Goal: Task Accomplishment & Management: Use online tool/utility

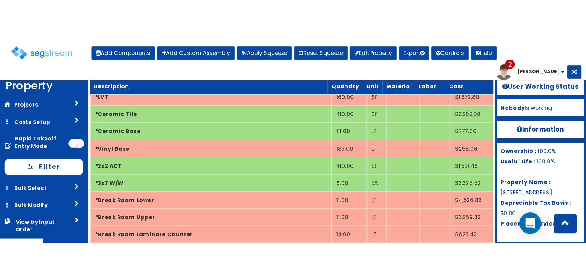
scroll to position [177, 0]
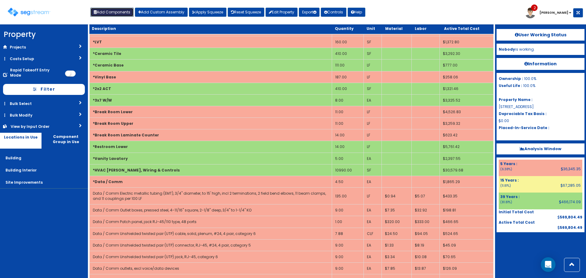
click at [129, 12] on button "Add Components" at bounding box center [111, 12] width 43 height 9
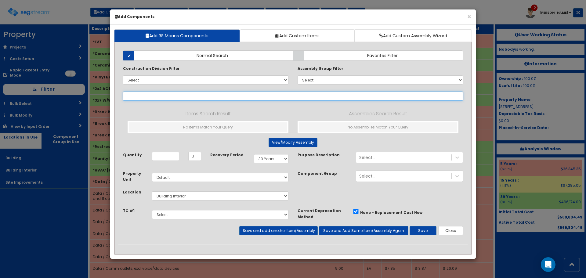
select select
type input "h"
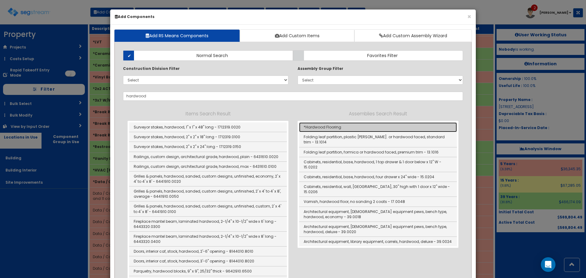
click at [324, 131] on link "*Hardwood Flooring" at bounding box center [378, 127] width 158 height 10
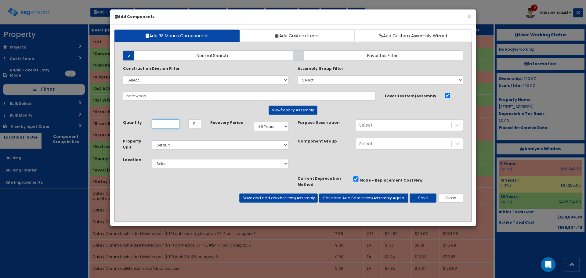
type input "*Hardwood Flooring"
type input "SF"
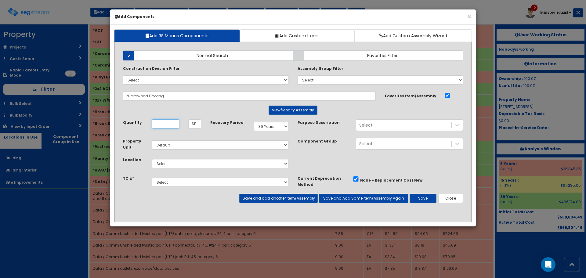
scroll to position [0, 0]
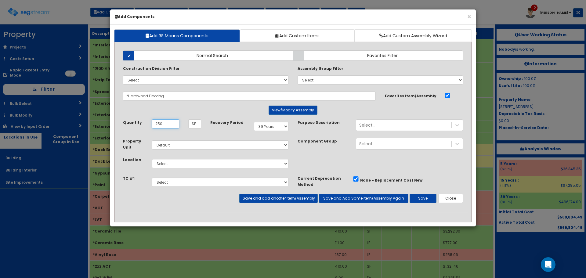
type input "250"
click at [279, 127] on select "Select 5 Years 7 Years 9 Years 10 Years 15 Years 15 Year QLI 15 Year QRP 15 Yea…" at bounding box center [271, 126] width 34 height 9
select select "5Y"
click at [254, 122] on select "Select 5 Years 7 Years 9 Years 10 Years 15 Years 15 Year QLI 15 Year QRP 15 Yea…" at bounding box center [271, 126] width 34 height 9
click at [213, 162] on select "Select Building Building Interior Site Improvements Add Additional Location" at bounding box center [220, 163] width 136 height 9
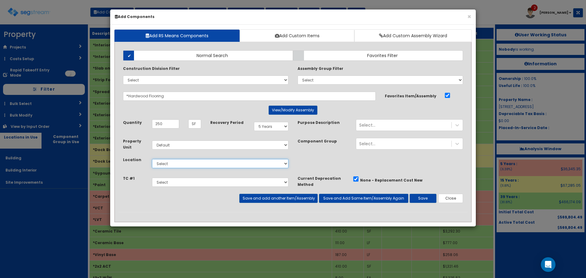
select select "7"
click at [152, 159] on select "Select Building Building Interior Site Improvements Add Additional Location" at bounding box center [220, 163] width 136 height 9
click at [420, 196] on button "Save" at bounding box center [422, 198] width 27 height 9
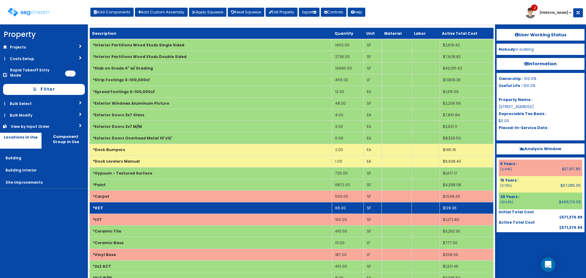
click at [148, 207] on td "*VCT" at bounding box center [211, 208] width 242 height 12
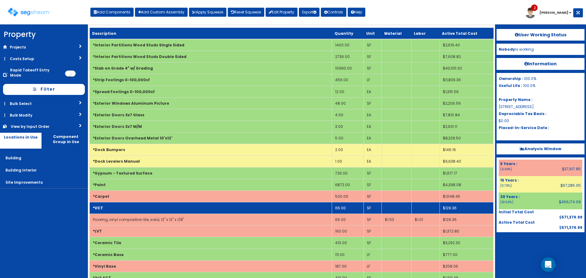
click at [148, 207] on td "*VCT" at bounding box center [211, 208] width 242 height 12
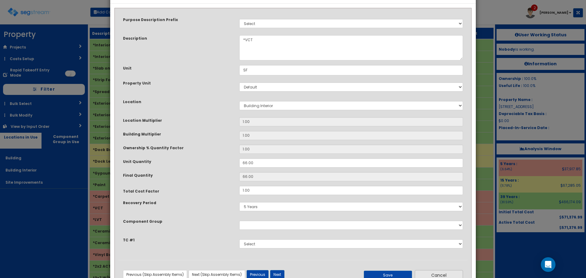
scroll to position [42, 0]
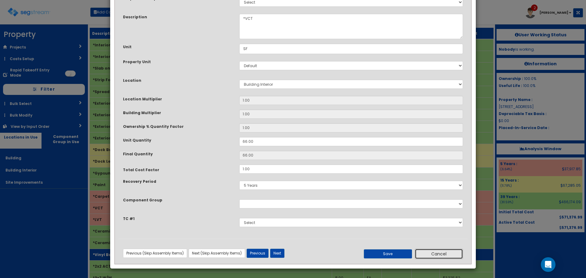
click at [456, 252] on button "Cancel" at bounding box center [438, 254] width 48 height 10
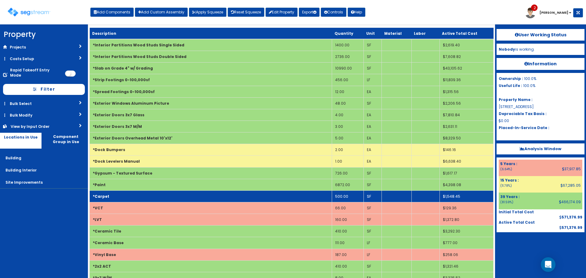
click at [342, 198] on td "500.00" at bounding box center [348, 196] width 32 height 12
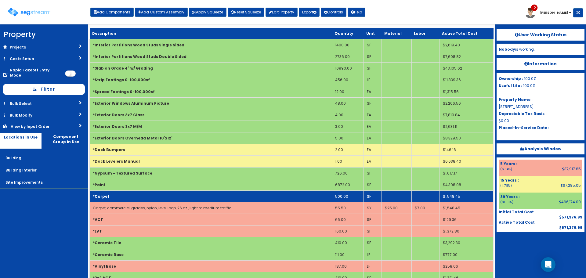
click at [342, 198] on td "500.00" at bounding box center [348, 196] width 32 height 12
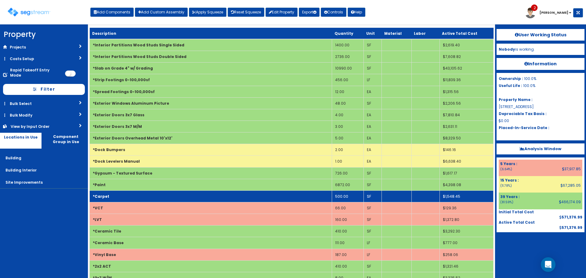
scroll to position [0, 0]
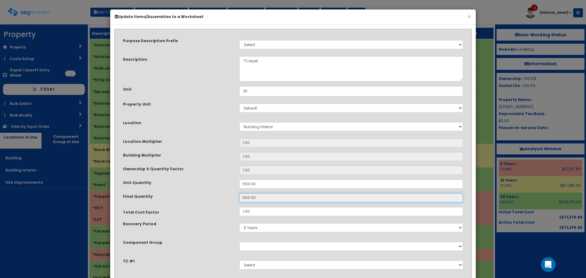
drag, startPoint x: 275, startPoint y: 195, endPoint x: 228, endPoint y: 190, distance: 46.6
click at [228, 190] on div "Purpose Description Prefix Select Stair Construction, A/V System A/V System Equ…" at bounding box center [292, 157] width 349 height 248
type input "$undefined"
click at [254, 203] on div "Purpose Description Prefix Select Stair Construction, A/V System A/V System Equ…" at bounding box center [292, 157] width 349 height 248
click at [255, 199] on input "$undefined" at bounding box center [351, 197] width 224 height 9
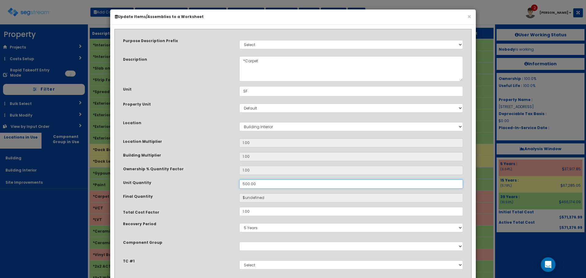
click at [256, 182] on input "500.00" at bounding box center [351, 183] width 224 height 9
type input "2"
type input "250"
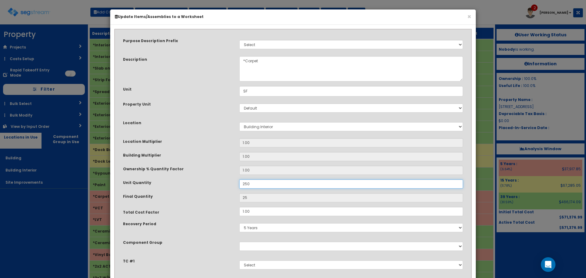
type input "250"
click at [223, 167] on div "Ownership % Quantity Factor" at bounding box center [176, 170] width 116 height 8
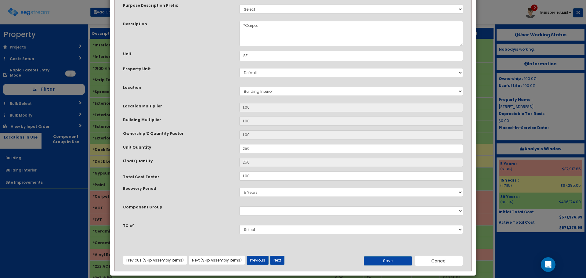
scroll to position [42, 0]
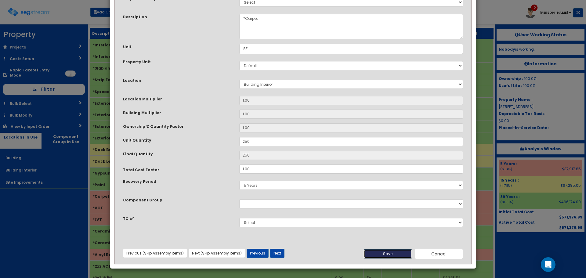
drag, startPoint x: 395, startPoint y: 254, endPoint x: 396, endPoint y: 258, distance: 4.7
click at [394, 254] on button "Save" at bounding box center [388, 253] width 48 height 9
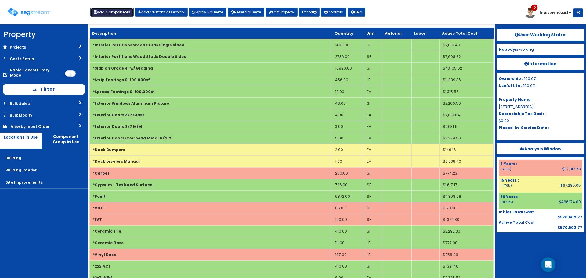
click at [123, 9] on button "Add Components" at bounding box center [111, 12] width 43 height 9
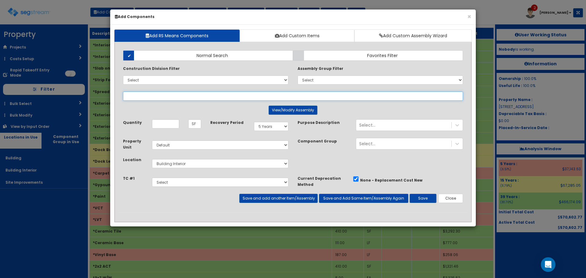
select select
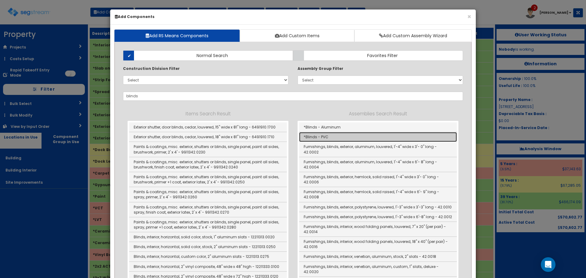
click at [332, 136] on link "*Blinds - PVC" at bounding box center [378, 137] width 158 height 10
type input "*Blinds - PVC"
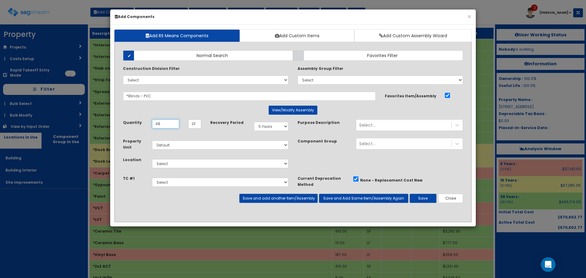
type input "48"
click at [182, 166] on select "Select Building Building Interior Site Improvements Add Additional Location" at bounding box center [220, 163] width 136 height 9
select select "7"
click at [152, 159] on select "Select Building Building Interior Site Improvements Add Additional Location" at bounding box center [220, 163] width 136 height 9
click at [421, 199] on button "Save" at bounding box center [422, 198] width 27 height 9
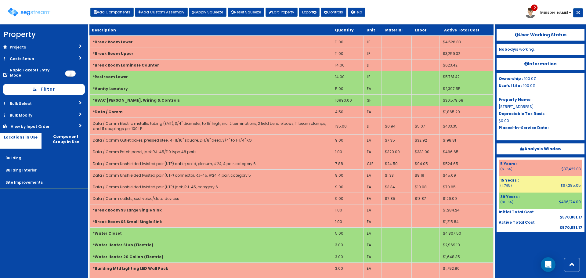
scroll to position [274, 0]
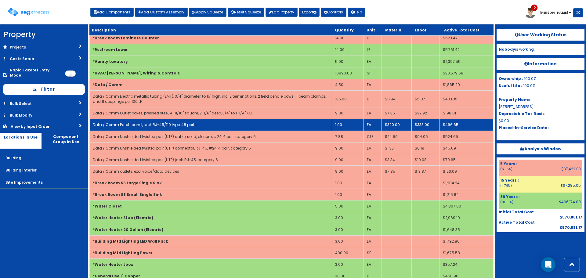
click at [349, 124] on td "1.00" at bounding box center [348, 125] width 32 height 12
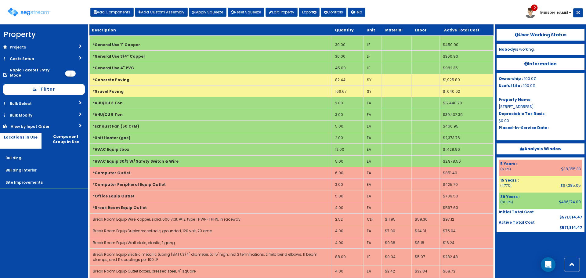
scroll to position [518, 0]
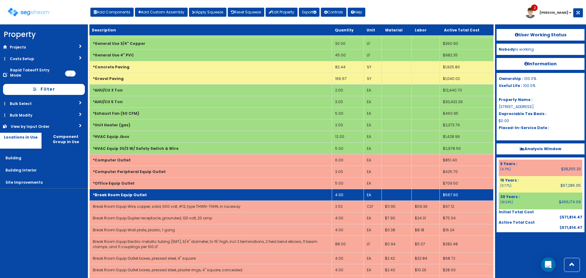
click at [211, 193] on td "*Break Room Equip Outlet" at bounding box center [211, 195] width 242 height 12
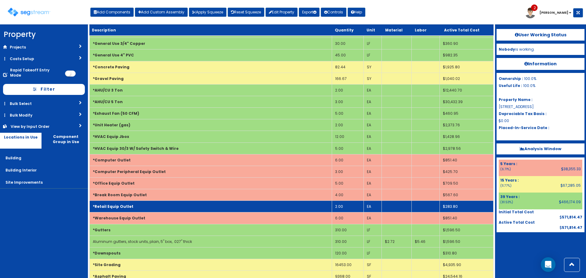
click at [340, 207] on td "2.00" at bounding box center [348, 207] width 32 height 12
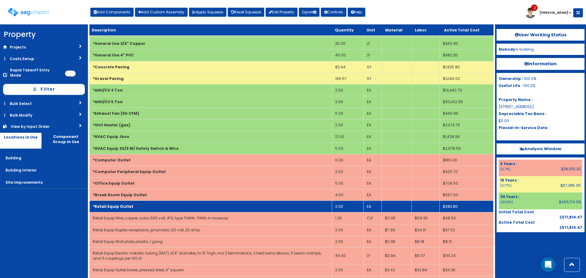
click at [340, 207] on td "2.00" at bounding box center [348, 207] width 32 height 12
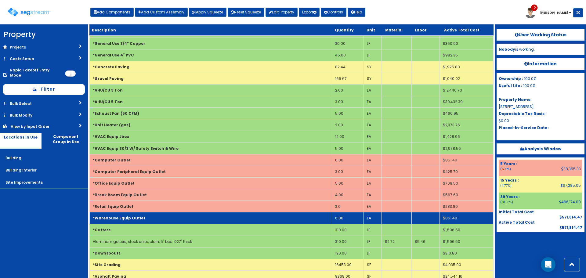
click at [339, 218] on td "6.00" at bounding box center [348, 218] width 32 height 12
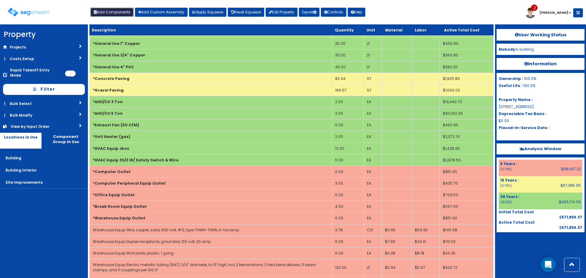
click at [107, 13] on button "Add Components" at bounding box center [111, 12] width 43 height 9
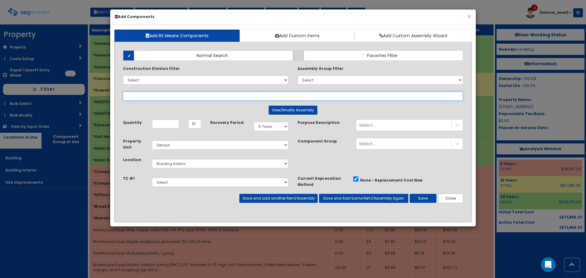
select select
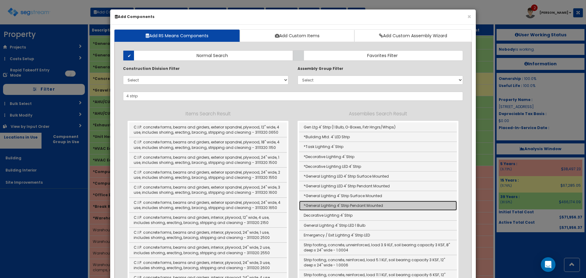
click at [371, 206] on link "*General Lighting 4' Strip Pendant Mounted" at bounding box center [378, 206] width 158 height 10
type input "*General Lighting 4' Strip Pendant Mounted"
type input "EA"
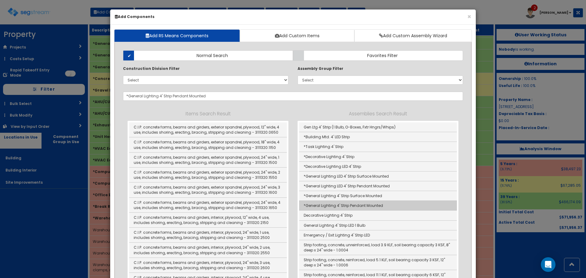
scroll to position [0, 0]
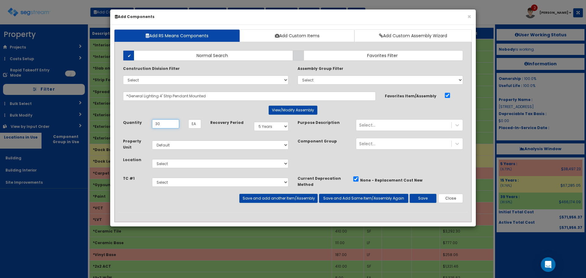
type input "30"
select select "39Y"
click at [226, 163] on select "Select Building Building Interior Site Improvements Add Additional Location" at bounding box center [220, 163] width 136 height 9
select select "7"
click at [152, 159] on select "Select Building Building Interior Site Improvements Add Additional Location" at bounding box center [220, 163] width 136 height 9
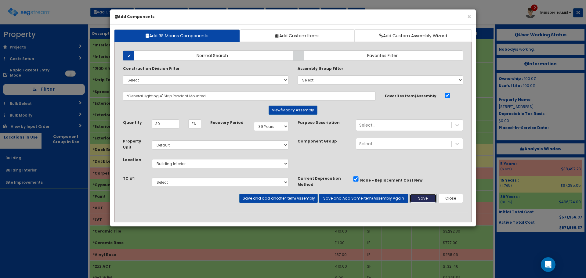
click at [415, 197] on button "Save" at bounding box center [422, 198] width 27 height 9
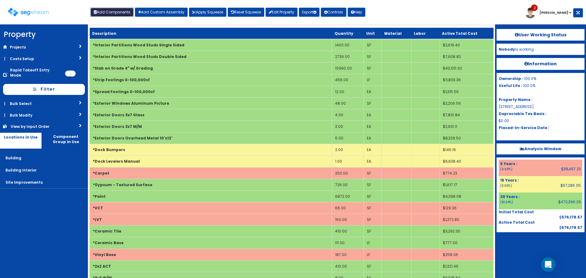
click at [118, 12] on button "Add Components" at bounding box center [111, 12] width 43 height 9
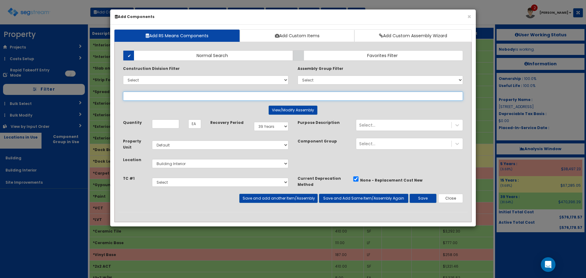
select select
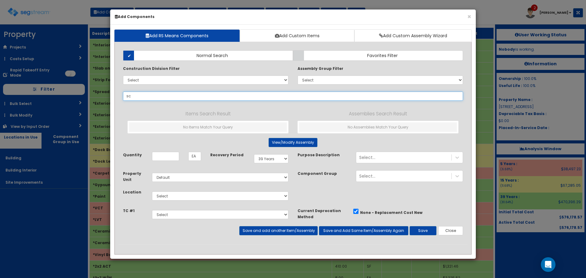
type input "s"
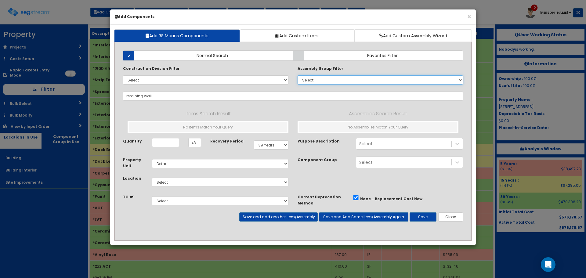
click at [321, 80] on select "Select 0. Custom Assembly 1. Standard Foundations 2. Special Foundations 3. Sla…" at bounding box center [379, 79] width 165 height 9
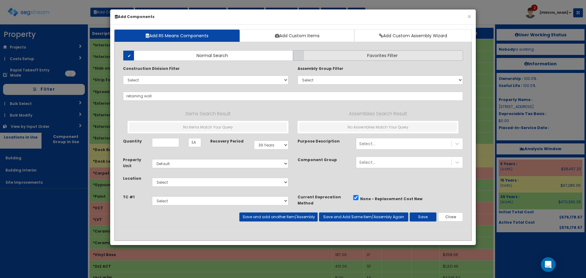
click at [307, 56] on label "Favorites Filter" at bounding box center [378, 55] width 170 height 10
click at [0, 0] on input "Favorites Filter" at bounding box center [0, 0] width 0 height 0
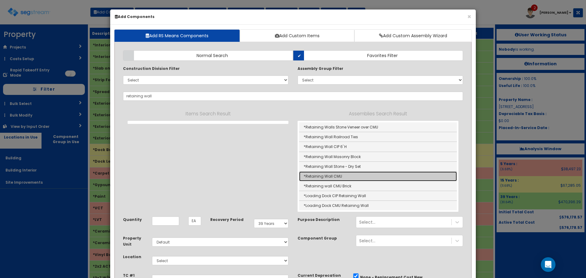
click at [327, 178] on link "*Retaining Wall CMU" at bounding box center [378, 176] width 158 height 10
type input "*Retaining Wall CMU"
type input "SF"
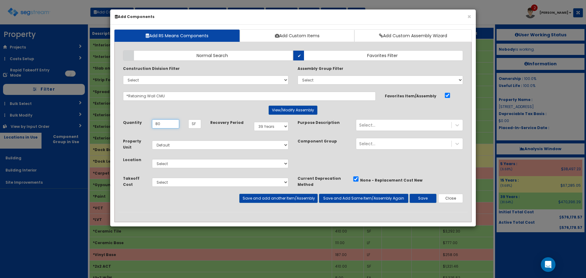
type input "8"
type input "100"
click at [279, 125] on select "Select 5 Years 7 Years 9 Years 10 Years 15 Years 15 Year QLI 15 Year QRP 15 Yea…" at bounding box center [271, 126] width 34 height 9
select select "15Y"
click at [254, 122] on select "Select 5 Years 7 Years 9 Years 10 Years 15 Years 15 Year QLI 15 Year QRP 15 Yea…" at bounding box center [271, 126] width 34 height 9
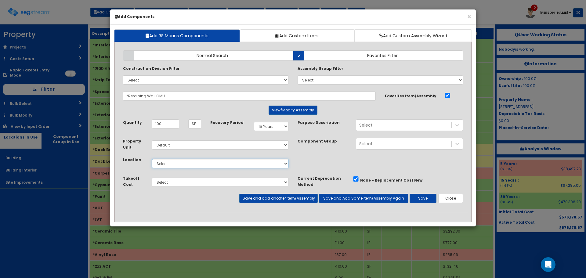
click at [206, 163] on select "Select Building Building Interior Site Improvements Add Additional Location" at bounding box center [220, 163] width 136 height 9
select select "27"
click at [152, 159] on select "Select Building Building Interior Site Improvements Add Additional Location" at bounding box center [220, 163] width 136 height 9
click at [420, 201] on button "Save" at bounding box center [422, 198] width 27 height 9
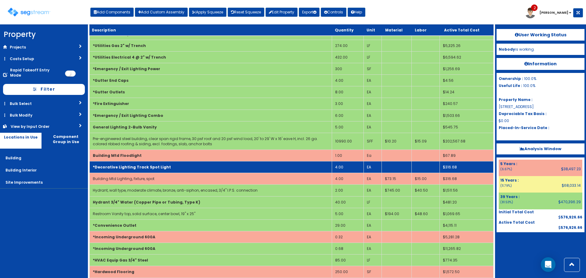
scroll to position [1074, 0]
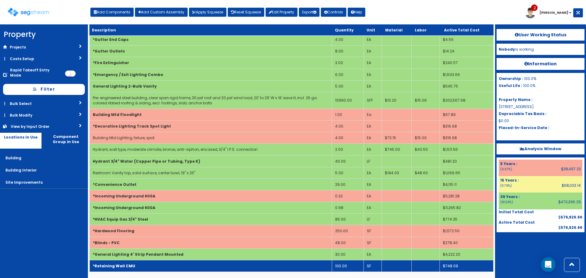
click at [339, 264] on td "100.00" at bounding box center [348, 266] width 32 height 12
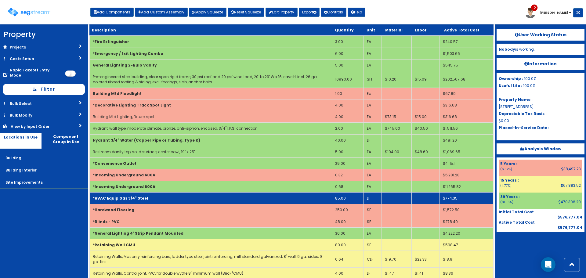
scroll to position [1120, 0]
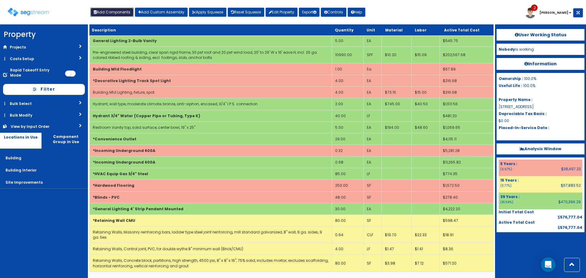
click at [129, 12] on button "Add Components" at bounding box center [111, 12] width 43 height 9
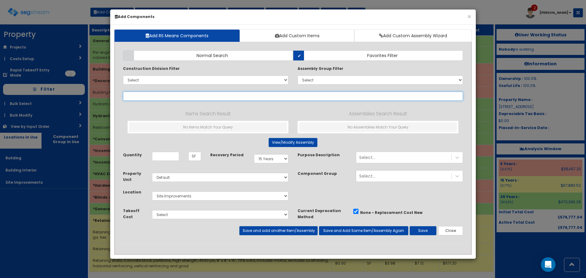
select select
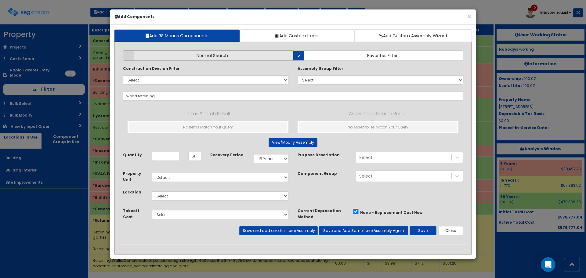
click at [265, 56] on label "Normal Search" at bounding box center [208, 55] width 170 height 10
click at [0, 0] on input "Normal Search" at bounding box center [0, 0] width 0 height 0
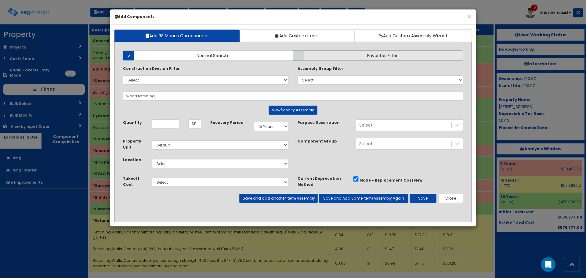
click at [315, 55] on label "Favorites Filter" at bounding box center [378, 55] width 170 height 10
click at [0, 0] on input "Favorites Filter" at bounding box center [0, 0] width 0 height 0
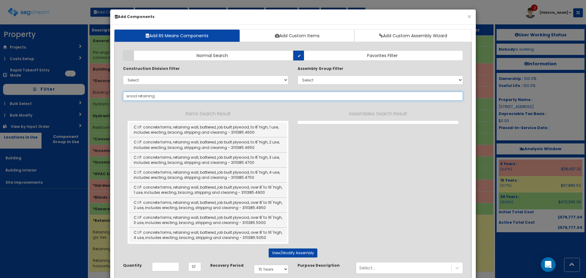
drag, startPoint x: 164, startPoint y: 95, endPoint x: 77, endPoint y: 92, distance: 87.3
click at [77, 92] on div "× Add Components Add RS Means Components Add Custom Items Add Custom Assembly W…" at bounding box center [293, 139] width 586 height 278
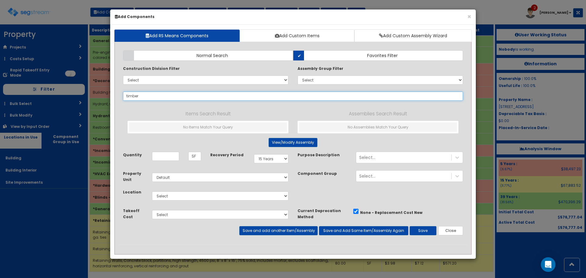
type input "timber"
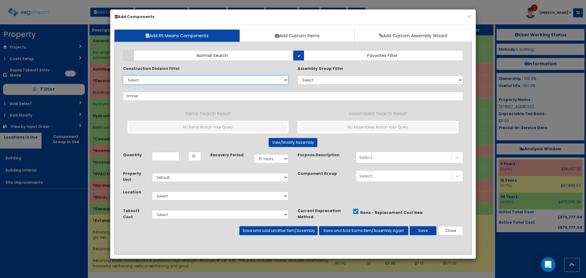
click at [213, 81] on select "Select 0. Custom Item 1. General Requirements 2. Existing Conditions 3. Concret…" at bounding box center [205, 79] width 165 height 9
select select "32000000"
click at [123, 75] on select "Select 0. Custom Item 1. General Requirements 2. Existing Conditions 3. Concret…" at bounding box center [205, 79] width 165 height 9
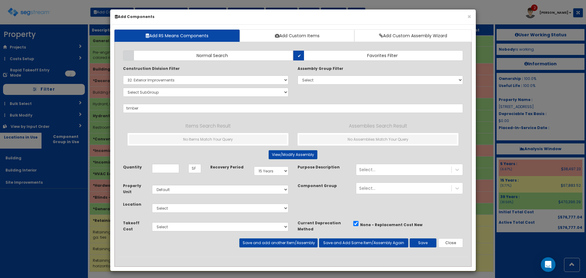
click at [147, 97] on div "Construction Division Filter Select 0. Custom Item 1. General Requirements 2. E…" at bounding box center [205, 82] width 174 height 34
drag, startPoint x: 143, startPoint y: 108, endPoint x: 107, endPoint y: 108, distance: 36.0
click at [109, 108] on div "× Add Components Add RS Means Components Add Custom Items Add Custom Assembly W…" at bounding box center [293, 139] width 586 height 278
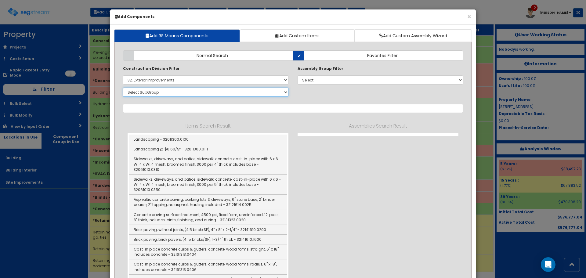
click at [152, 93] on select "Select SubGroup 1. Slurry Seal (Latex Modified) (32011361) 2. Sand Seal (320113…" at bounding box center [205, 92] width 165 height 9
select select "32322910"
click at [123, 88] on select "Select SubGroup 1. Slurry Seal (Latex Modified) (32011361) 2. Sand Seal (320113…" at bounding box center [205, 92] width 165 height 9
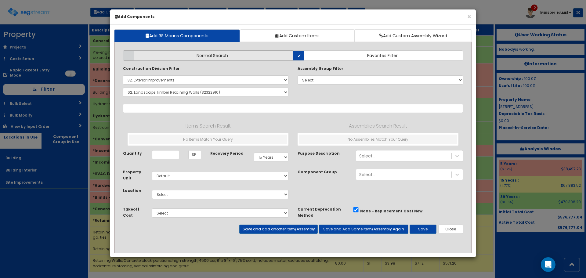
click at [278, 52] on label "Normal Search" at bounding box center [208, 55] width 170 height 10
click at [0, 0] on input "Normal Search" at bounding box center [0, 0] width 0 height 0
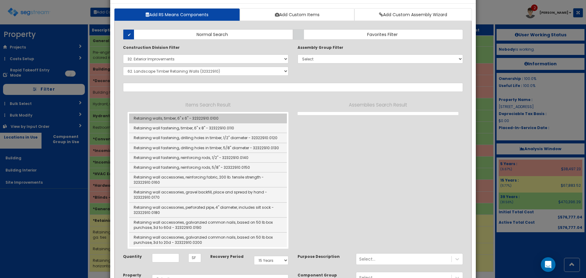
scroll to position [61, 0]
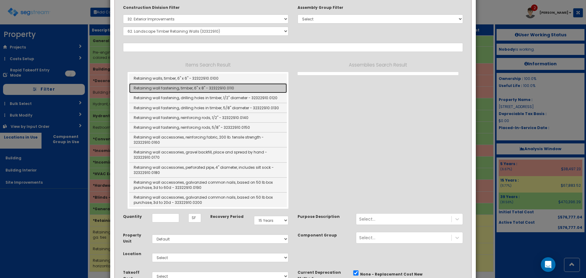
click at [225, 88] on link "Retaining wall fastening, timber, 6" x 8" - 32322910.0110" at bounding box center [208, 88] width 158 height 10
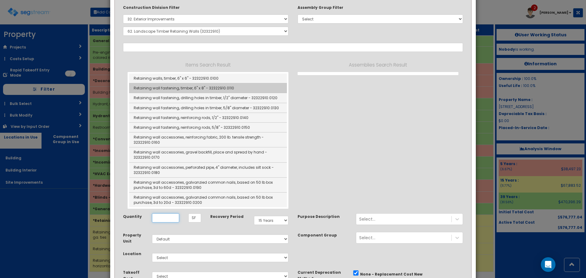
type input "Retaining wall fastening, timber, 6" x 8" - 32322910.0110"
checkbox input "false"
type input "LF"
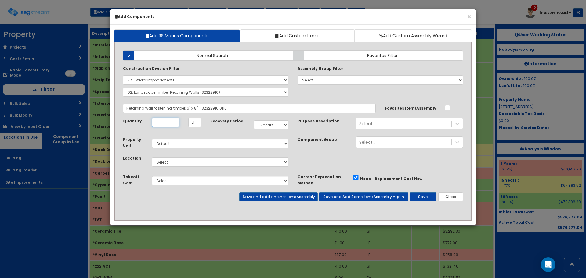
scroll to position [0, 0]
click at [152, 123] on input "Unit Quantity" at bounding box center [165, 122] width 27 height 9
type input "20"
click at [175, 161] on select "Select Building Building Interior Site Improvements Add Additional Location" at bounding box center [220, 161] width 136 height 9
select select "27"
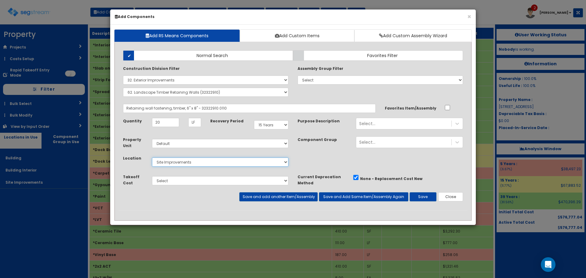
click at [152, 157] on select "Select Building Building Interior Site Improvements Add Additional Location" at bounding box center [220, 161] width 136 height 9
click at [423, 195] on button "Save" at bounding box center [422, 196] width 27 height 9
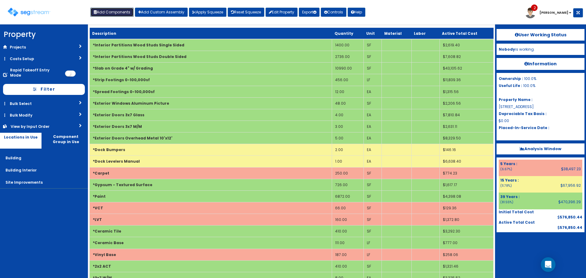
click at [118, 15] on button "Add Components" at bounding box center [111, 12] width 43 height 9
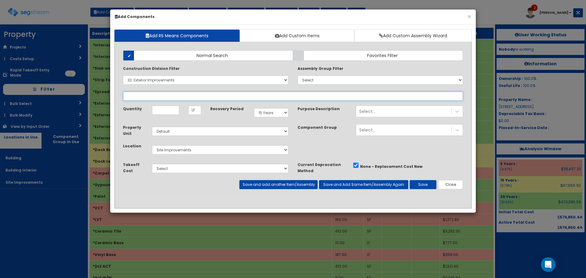
select select
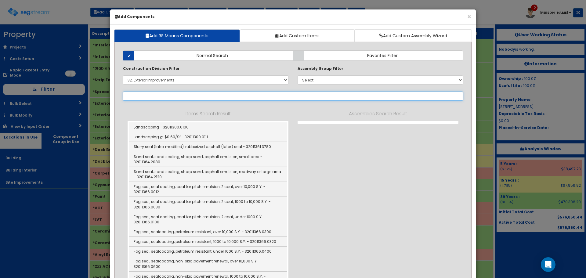
type input "H"
select select "32322910"
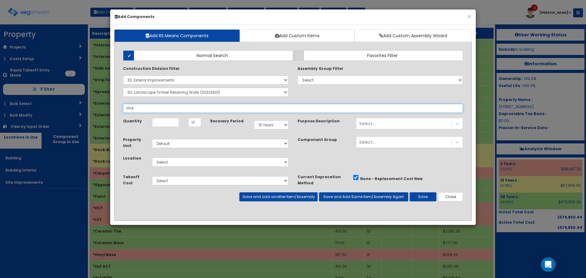
type input "HVAC"
select select "32322910"
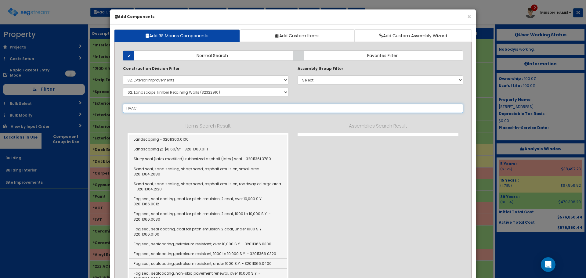
type input "HVAC"
click at [173, 79] on select "Select 0. Custom Item 1. General Requirements 2. Existing Conditions 3. Concret…" at bounding box center [205, 79] width 165 height 9
select select "3000000"
click at [123, 75] on select "Select 0. Custom Item 1. General Requirements 2. Existing Conditions 3. Concret…" at bounding box center [205, 79] width 165 height 9
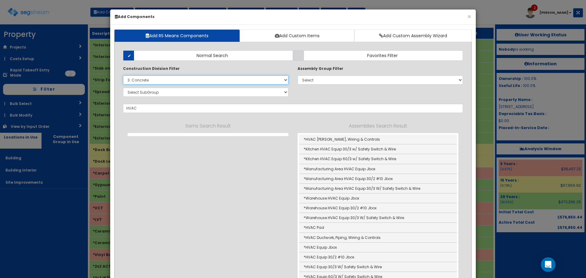
click at [167, 81] on select "Select 0. Custom Item 1. General Requirements 2. Existing Conditions 3. Concret…" at bounding box center [205, 79] width 165 height 9
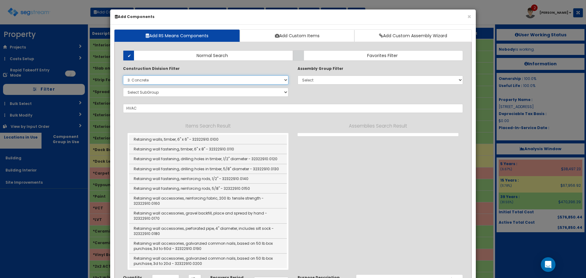
select select
click at [123, 75] on select "Select 0. Custom Item 1. General Requirements 2. Existing Conditions 3. Concret…" at bounding box center [205, 79] width 165 height 9
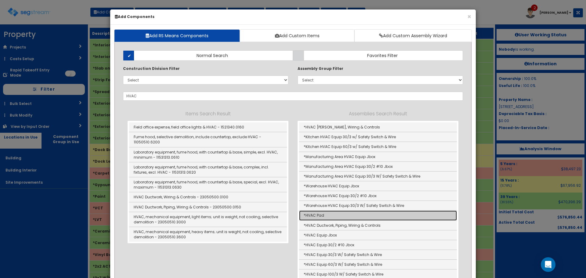
click at [333, 212] on link "*HVAC Pad" at bounding box center [378, 215] width 158 height 10
type input "*HVAC Pad"
checkbox input "true"
type input "SF"
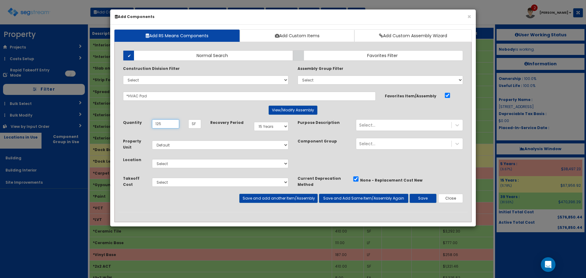
type input "125"
click at [189, 166] on select "Select Building Building Interior Site Improvements Add Additional Location" at bounding box center [220, 163] width 136 height 9
select select "27"
click at [152, 159] on select "Select Building Building Interior Site Improvements Add Additional Location" at bounding box center [220, 163] width 136 height 9
click at [428, 197] on button "Save" at bounding box center [422, 198] width 27 height 9
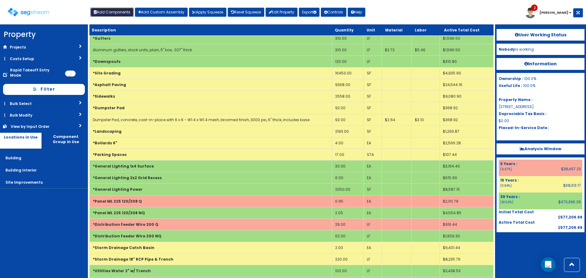
scroll to position [762, 0]
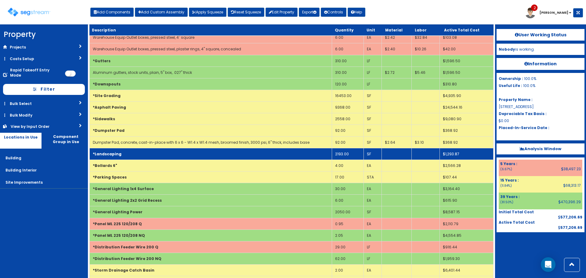
click at [343, 151] on td "2193.00" at bounding box center [348, 154] width 32 height 12
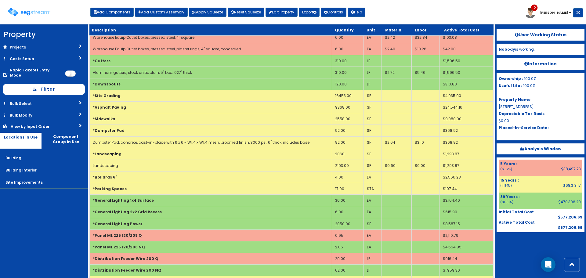
click at [278, 167] on td "Landscaping" at bounding box center [211, 166] width 242 height 12
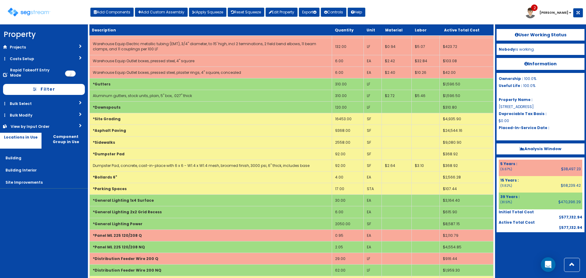
scroll to position [467, 0]
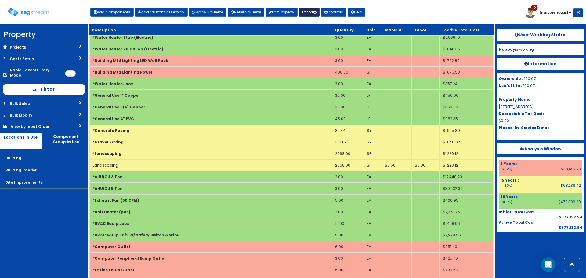
click at [315, 8] on button "Export" at bounding box center [309, 12] width 21 height 9
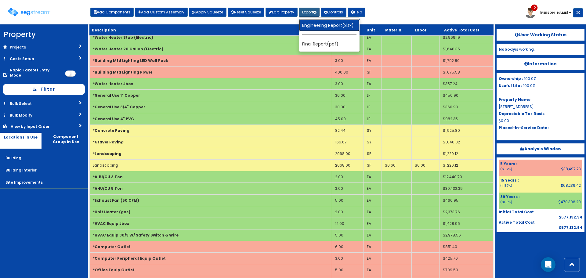
click at [328, 27] on link "Engineering Report(xlsx)" at bounding box center [329, 25] width 60 height 12
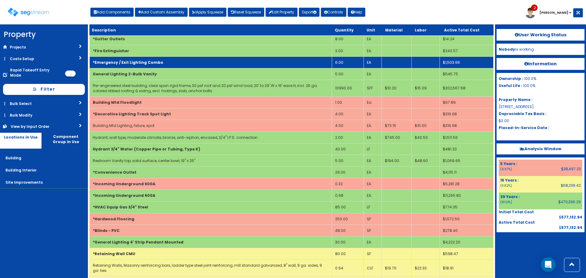
scroll to position [1155, 0]
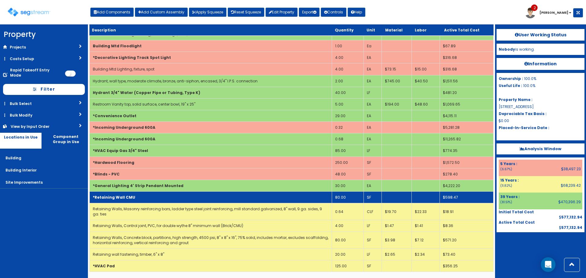
click at [111, 200] on td "*Retaining Wall CMU" at bounding box center [211, 198] width 242 height 12
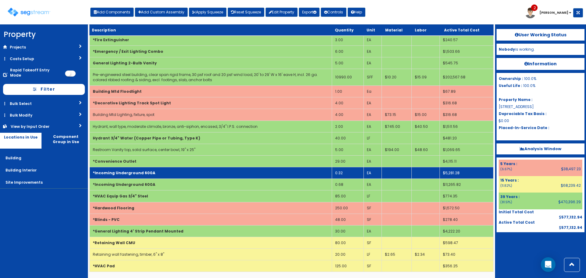
click at [147, 173] on b "*Incoming Underground 600A" at bounding box center [124, 172] width 63 height 5
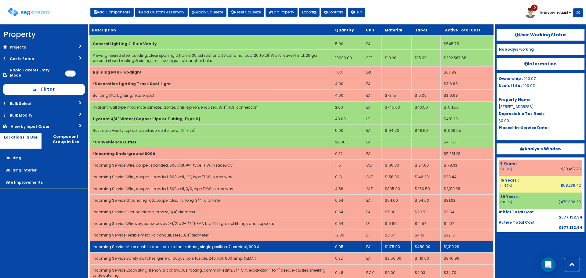
scroll to position [1094, 0]
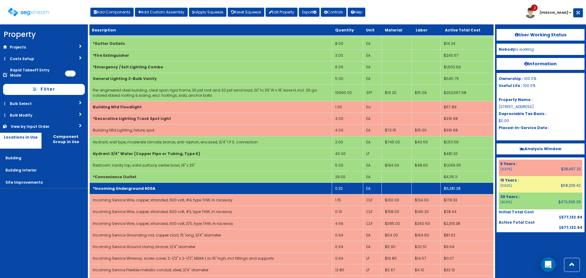
click at [306, 184] on td "*Incoming Underground 600A" at bounding box center [211, 189] width 242 height 12
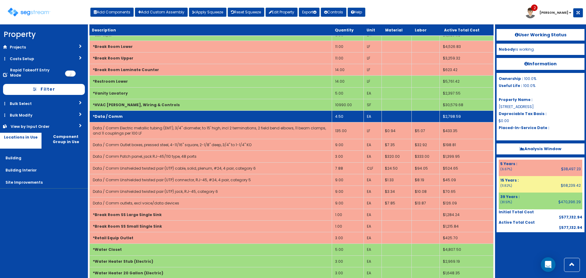
scroll to position [244, 0]
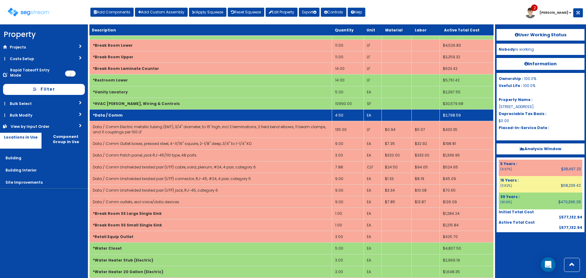
click at [150, 117] on td "*Data / Comm" at bounding box center [211, 115] width 242 height 12
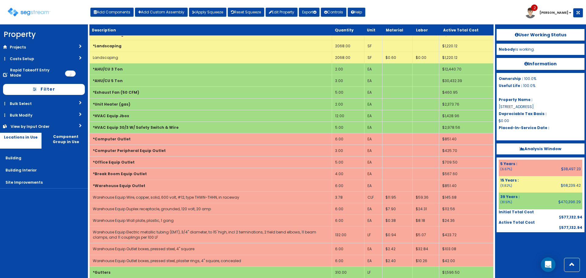
scroll to position [488, 0]
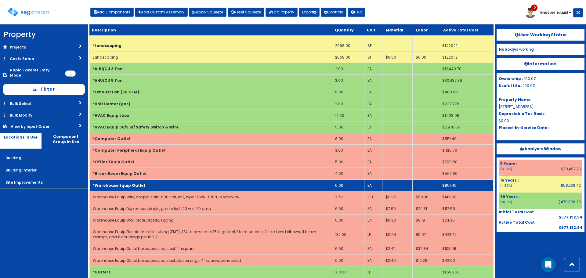
click at [175, 183] on td "*Warehouse Equip Outlet" at bounding box center [211, 185] width 242 height 12
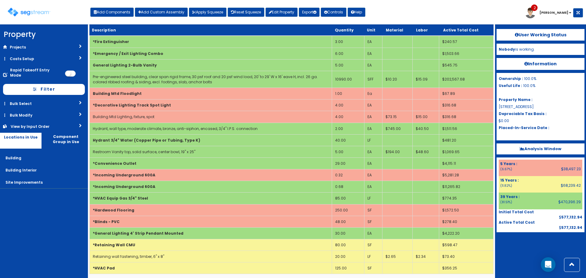
scroll to position [948, 0]
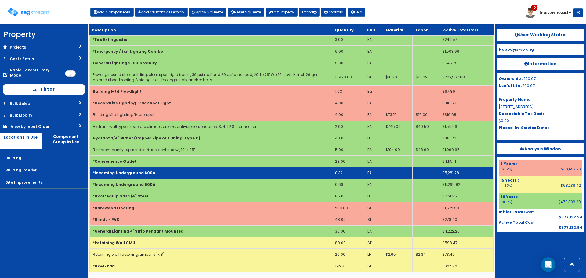
click at [172, 174] on td "*Incoming Underground 600A" at bounding box center [211, 173] width 242 height 12
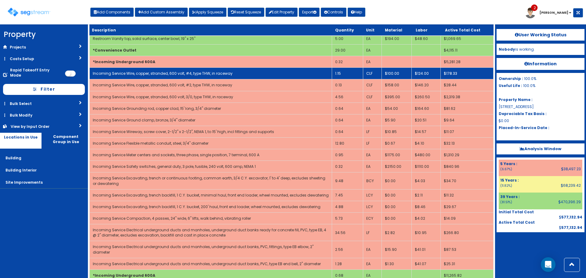
scroll to position [1070, 0]
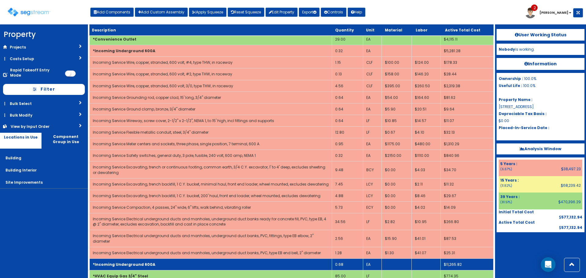
click at [158, 261] on td "*Incoming Underground 600A" at bounding box center [211, 264] width 242 height 12
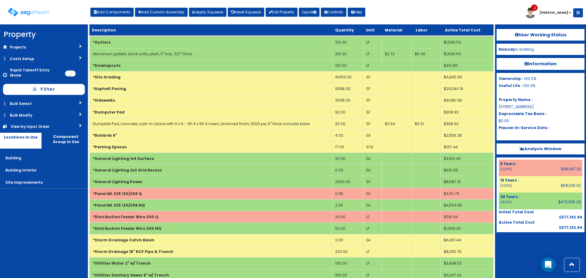
scroll to position [639, 0]
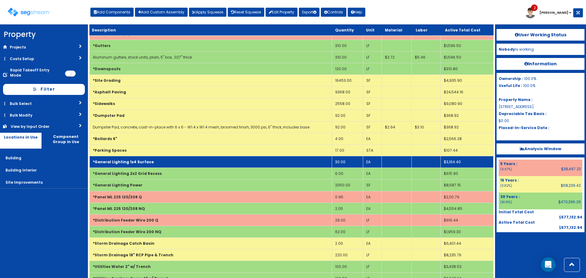
click at [176, 164] on td "*General Lighting 1x4 Surface" at bounding box center [211, 162] width 242 height 12
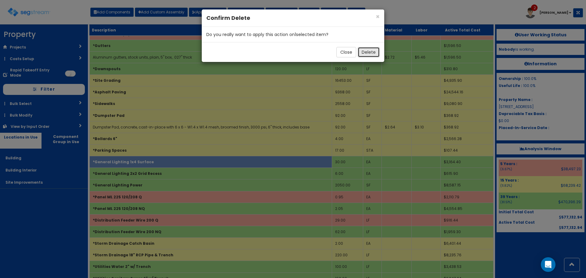
click at [368, 50] on button "Delete" at bounding box center [368, 52] width 22 height 10
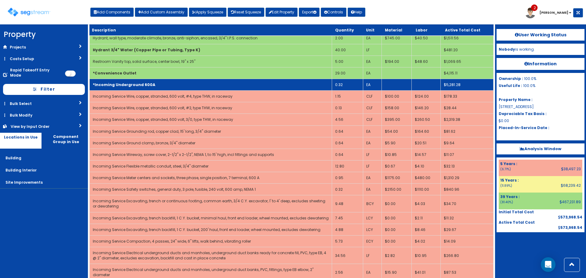
scroll to position [994, 0]
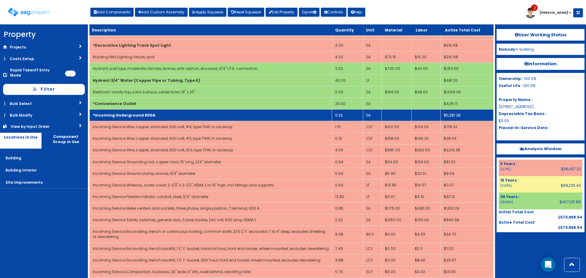
click at [145, 118] on td "*Incoming Underground 600A" at bounding box center [211, 115] width 242 height 12
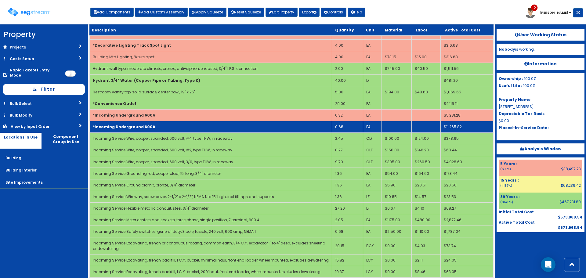
click at [144, 123] on td "*Incoming Underground 600A" at bounding box center [211, 127] width 242 height 12
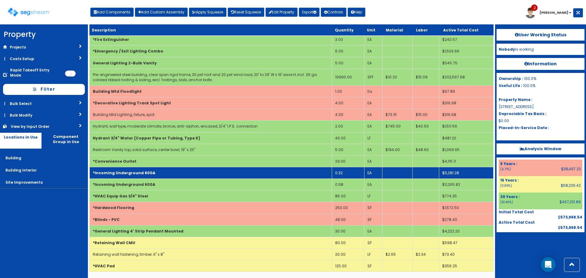
click at [122, 172] on b "*Incoming Underground 600A" at bounding box center [124, 172] width 63 height 5
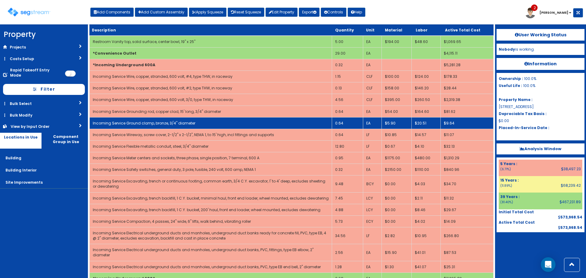
scroll to position [1055, 0]
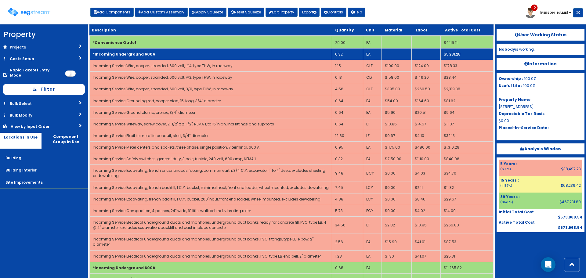
click at [146, 53] on b "*Incoming Underground 600A" at bounding box center [124, 54] width 63 height 5
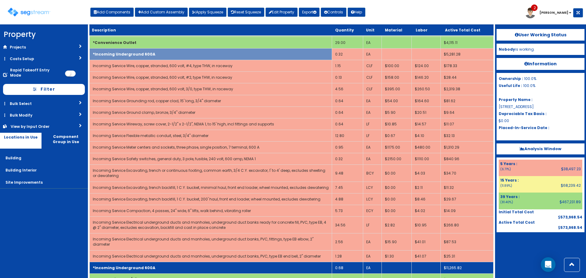
click at [161, 266] on td "*Incoming Underground 600A" at bounding box center [211, 268] width 242 height 12
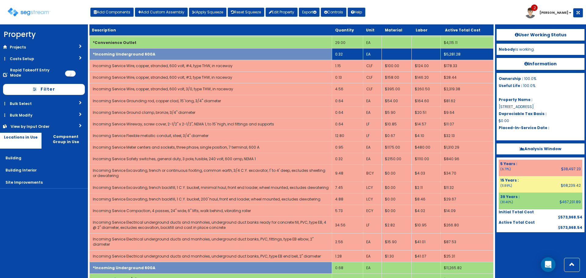
click at [181, 57] on td "*Incoming Underground 600A" at bounding box center [211, 54] width 242 height 12
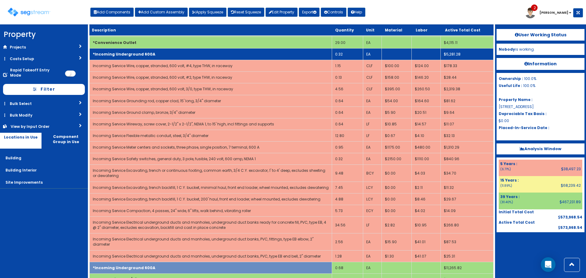
click at [141, 52] on b "*Incoming Underground 600A" at bounding box center [124, 54] width 63 height 5
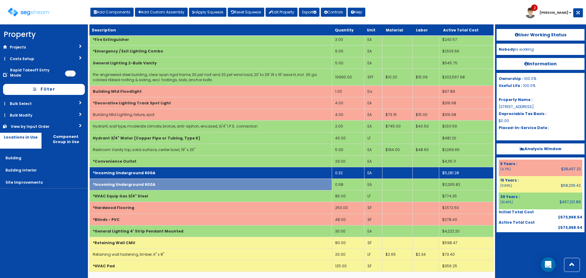
scroll to position [936, 0]
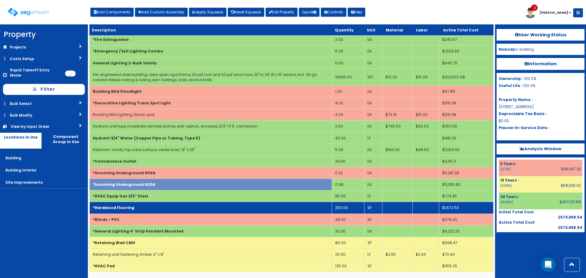
click at [148, 206] on td "*Hardwood Flooring" at bounding box center [211, 208] width 242 height 12
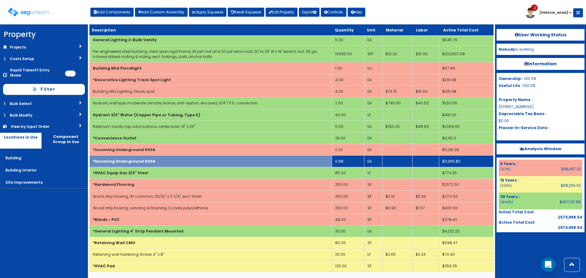
click at [154, 163] on td "*Incoming Underground 600A" at bounding box center [211, 162] width 242 height 12
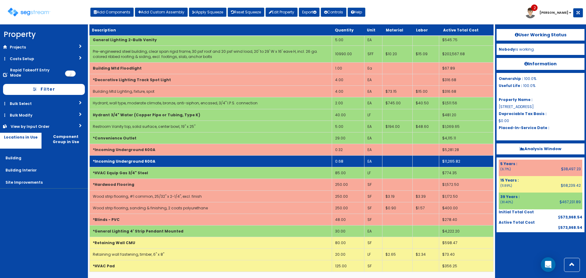
click at [157, 162] on td "*Incoming Underground 600A" at bounding box center [211, 162] width 242 height 12
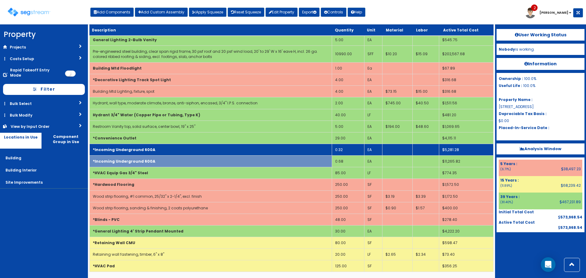
click at [158, 148] on td "*Incoming Underground 600A" at bounding box center [211, 150] width 242 height 12
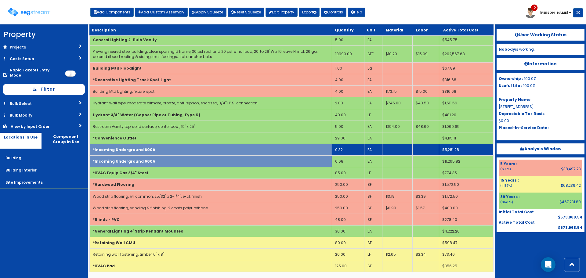
click at [225, 151] on td "*Incoming Underground 600A" at bounding box center [211, 150] width 242 height 12
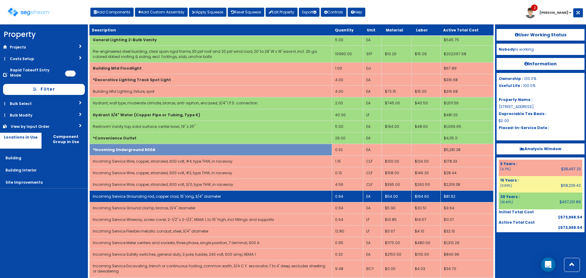
click at [342, 196] on td "0.64" at bounding box center [347, 196] width 31 height 12
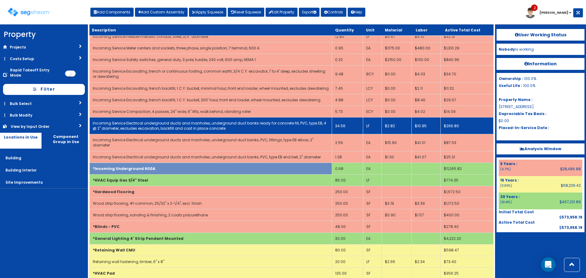
scroll to position [1156, 0]
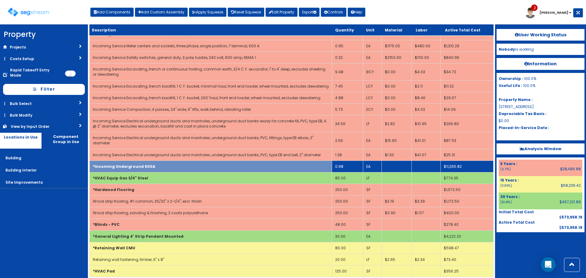
click at [212, 161] on td "*Incoming Underground 600A" at bounding box center [211, 166] width 242 height 12
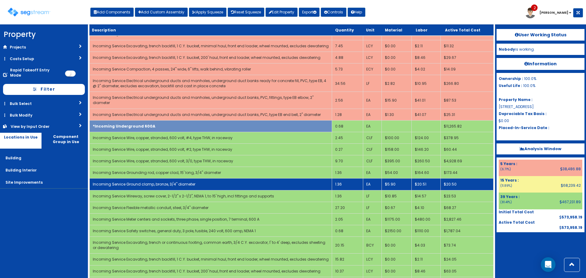
scroll to position [1217, 0]
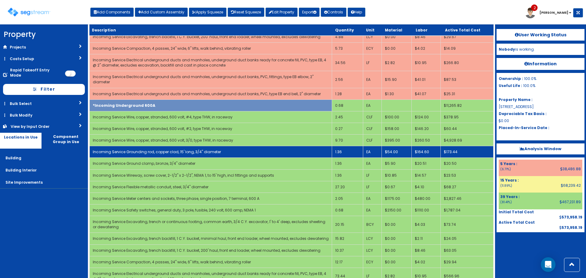
click at [339, 146] on td "1.36" at bounding box center [347, 152] width 31 height 12
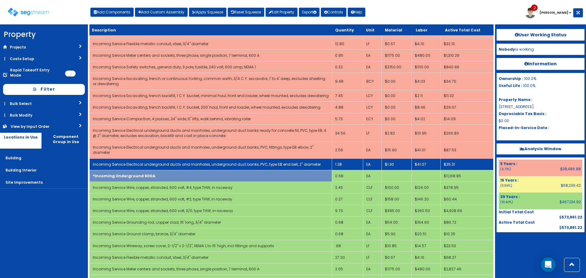
scroll to position [1125, 0]
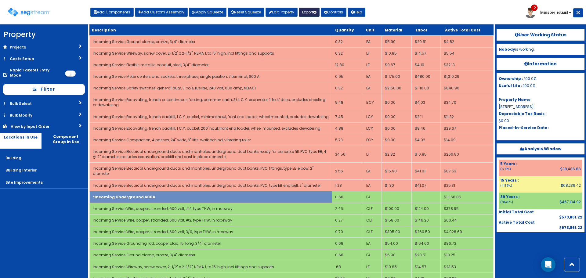
click at [308, 13] on button "Export" at bounding box center [309, 12] width 21 height 9
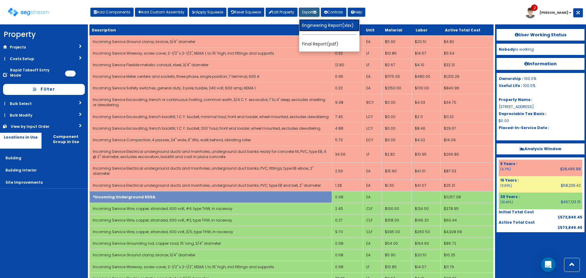
click at [314, 31] on link "Engineering Report(xlsx)" at bounding box center [329, 25] width 60 height 12
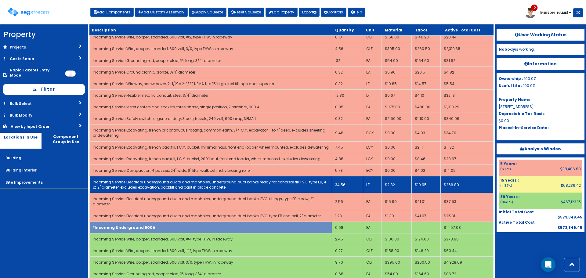
scroll to position [1064, 0]
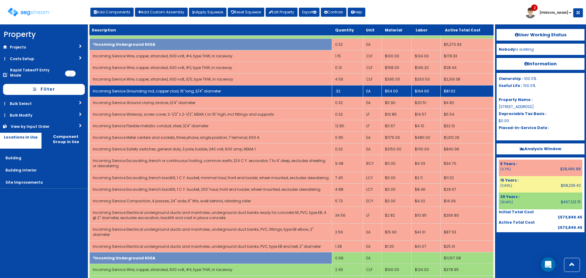
click at [348, 93] on td ".32." at bounding box center [347, 91] width 31 height 12
click at [353, 90] on td ".32." at bounding box center [347, 91] width 31 height 12
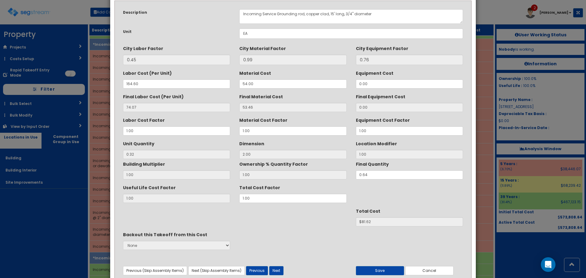
scroll to position [54, 0]
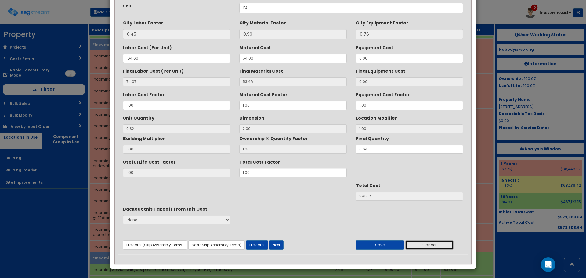
click at [437, 242] on button "Cancel" at bounding box center [429, 244] width 48 height 9
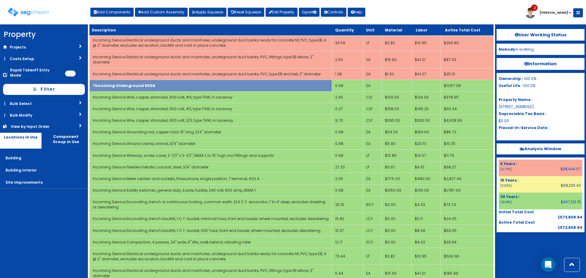
scroll to position [1247, 0]
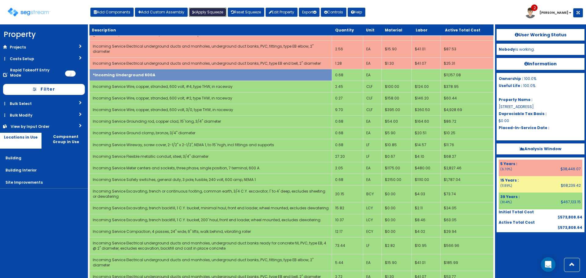
click at [199, 12] on button "Apply Squeeze" at bounding box center [208, 12] width 38 height 9
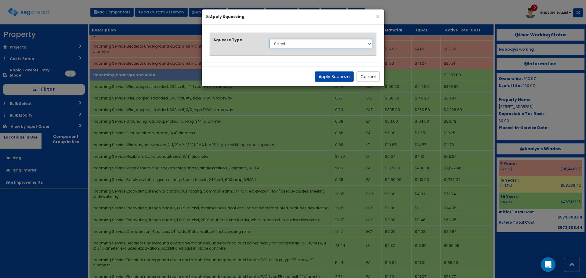
click at [277, 46] on select "Select 1. Squeeze Entire Worksheet 2. Squeeze by Takeoff Cost 3. Squeeze by Uni…" at bounding box center [320, 43] width 103 height 9
select select "squeeze_entire_takeoffsheet"
click at [269, 39] on select "Select 1. Squeeze Entire Worksheet 2. Squeeze by Takeoff Cost 3. Squeeze by Uni…" at bounding box center [320, 43] width 103 height 9
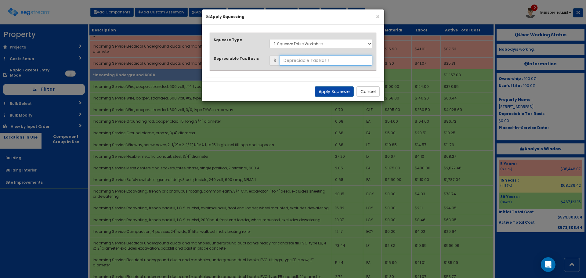
click at [297, 59] on input "text" at bounding box center [325, 60] width 93 height 10
type input "757,427.40"
click at [343, 88] on button "Apply Squeeze" at bounding box center [333, 91] width 39 height 10
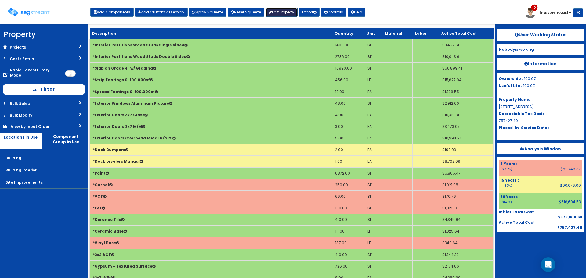
click at [283, 12] on link "Edit Property" at bounding box center [281, 12] width 32 height 9
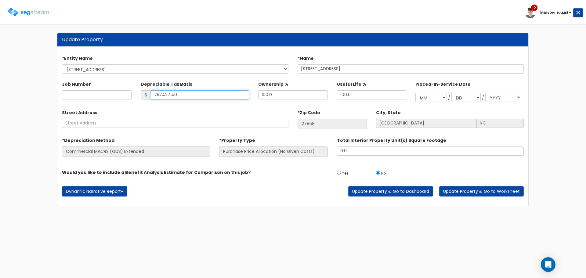
drag, startPoint x: 190, startPoint y: 99, endPoint x: 152, endPoint y: 99, distance: 38.1
click at [152, 99] on input "757427.40" at bounding box center [200, 94] width 99 height 9
type input "402,659."
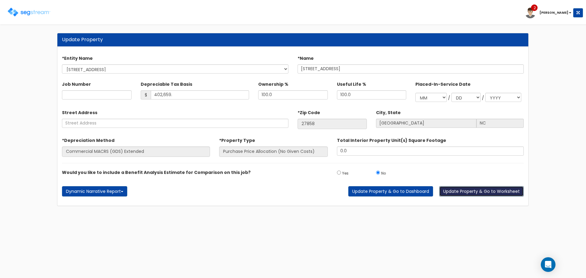
click at [478, 190] on button "Update Property & Go to Worksheet" at bounding box center [481, 191] width 84 height 10
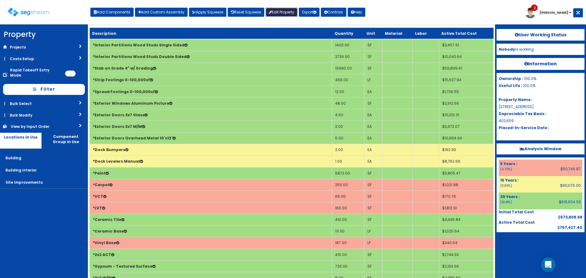
click at [281, 11] on link "Edit Property" at bounding box center [281, 12] width 32 height 9
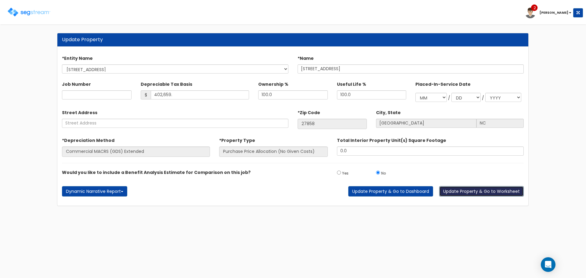
click at [499, 193] on button "Update Property & Go to Worksheet" at bounding box center [481, 191] width 84 height 10
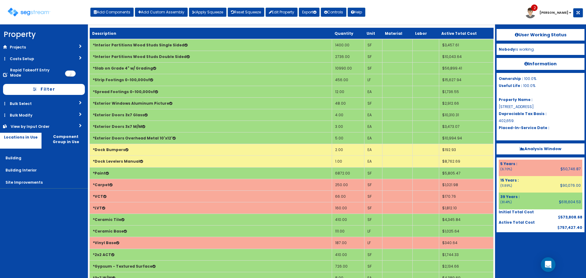
click at [306, 18] on div "Toggle navigation Add Components Add Custom Assembly Apply Squeeze Reset Squeez…" at bounding box center [292, 15] width 579 height 20
click at [306, 14] on button "Export" at bounding box center [309, 12] width 21 height 9
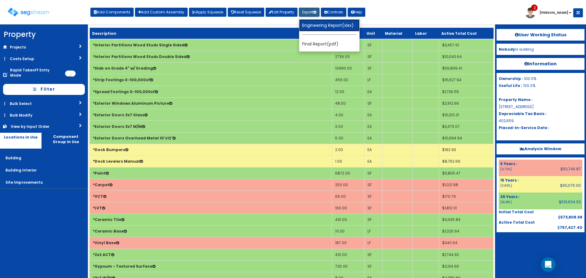
click at [329, 26] on link "Engineering Report(xlsx)" at bounding box center [329, 25] width 60 height 12
